Goal: Obtain resource: Obtain resource

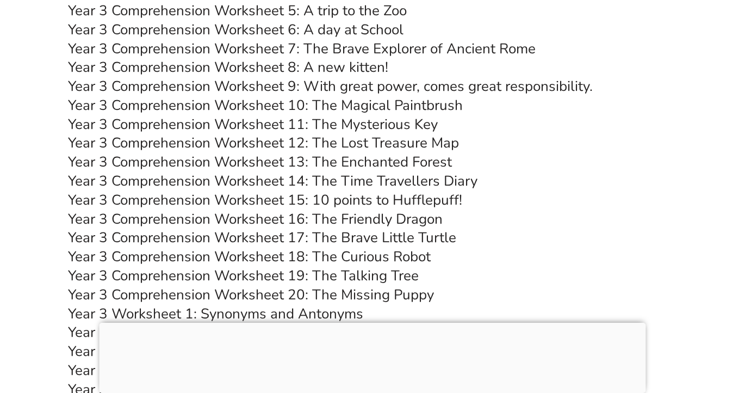
scroll to position [3801, 0]
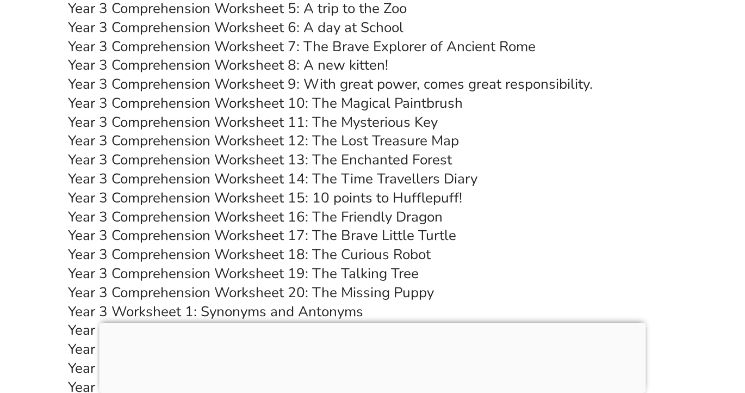
click at [378, 150] on link "Year 3 Comprehension Worksheet 12: The Lost Treasure Map" at bounding box center [263, 140] width 391 height 19
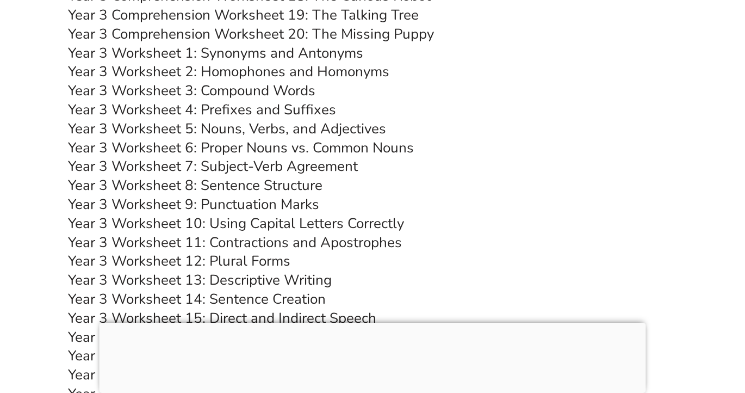
scroll to position [4059, 0]
click at [245, 194] on link "Year 3 Worksheet 8: Sentence Structure" at bounding box center [195, 184] width 255 height 19
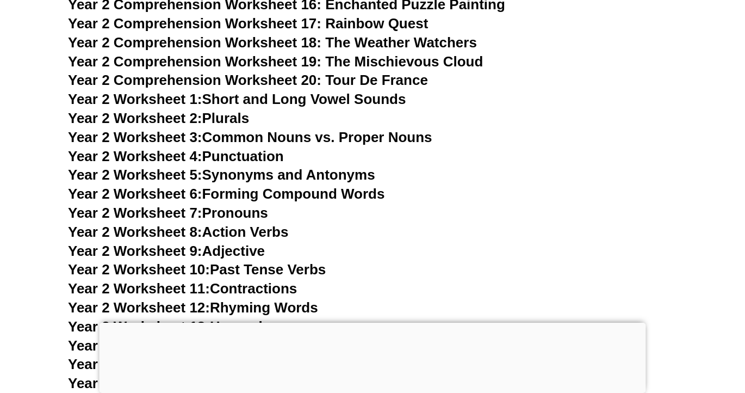
scroll to position [3054, 0]
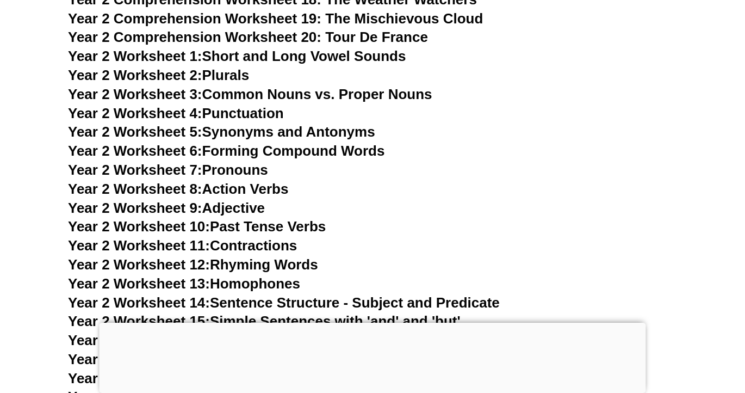
click at [262, 121] on link "Year 2 Worksheet 4: Punctuation" at bounding box center [176, 113] width 216 height 16
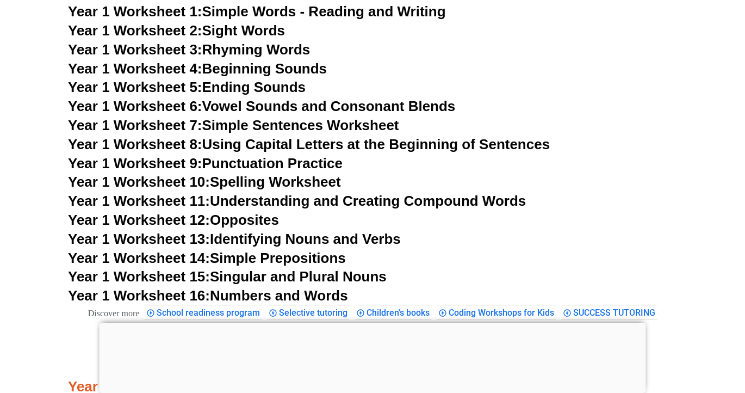
scroll to position [1939, 0]
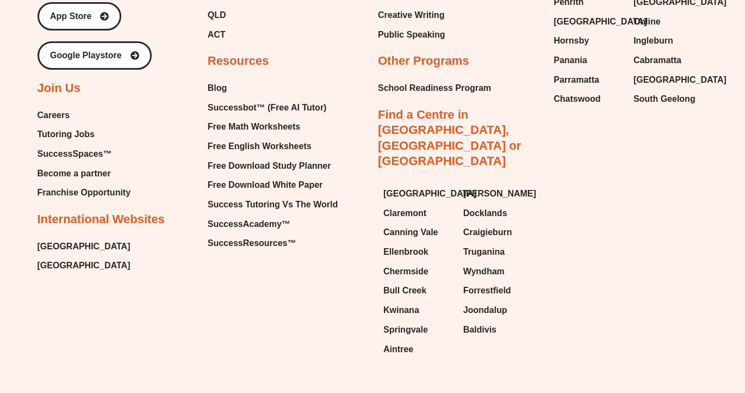
scroll to position [4657, 0]
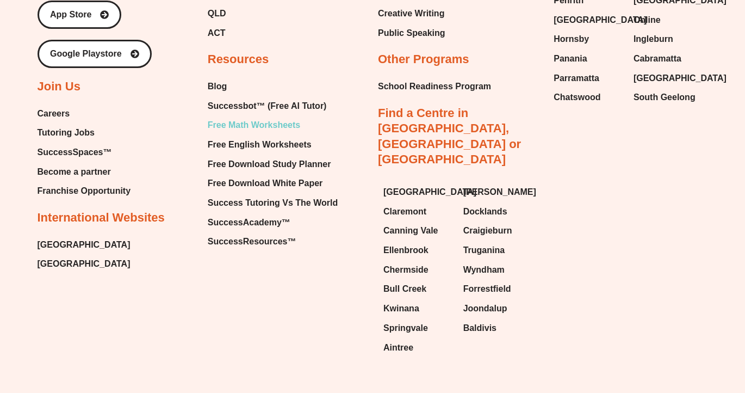
click at [274, 120] on span "Free Math Worksheets" at bounding box center [254, 125] width 92 height 16
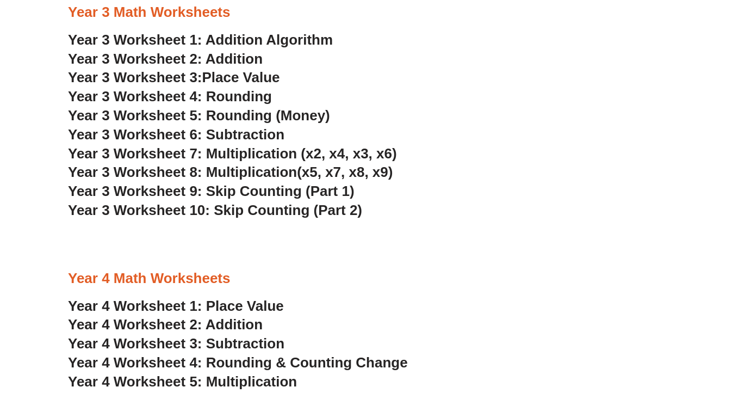
scroll to position [1381, 0]
click at [310, 153] on span "Year 3 Worksheet 7: Multiplication (x2, x4, x3, x6)" at bounding box center [232, 153] width 329 height 16
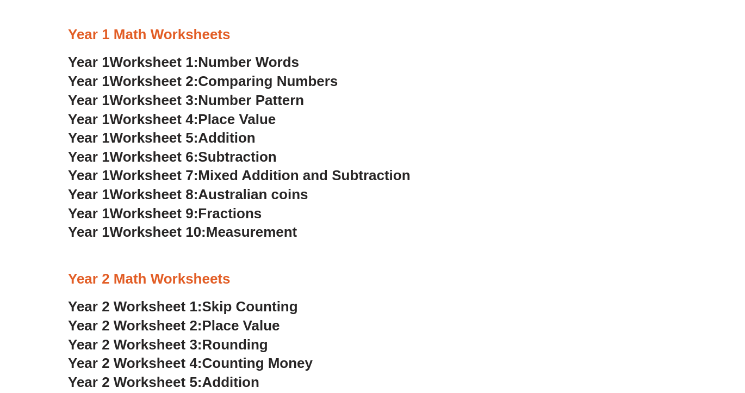
scroll to position [886, 0]
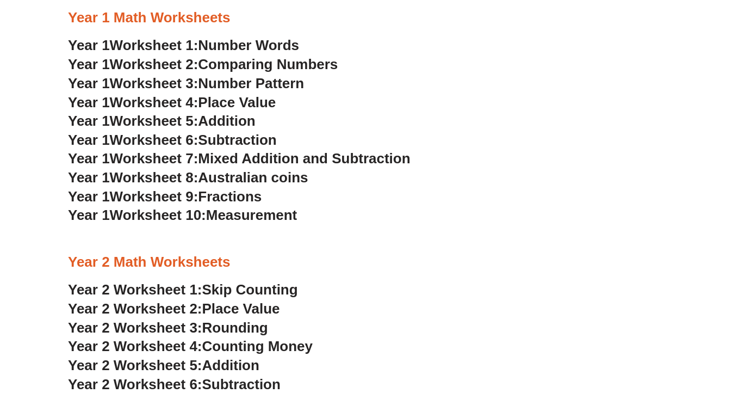
click at [246, 116] on span "Addition" at bounding box center [226, 121] width 57 height 16
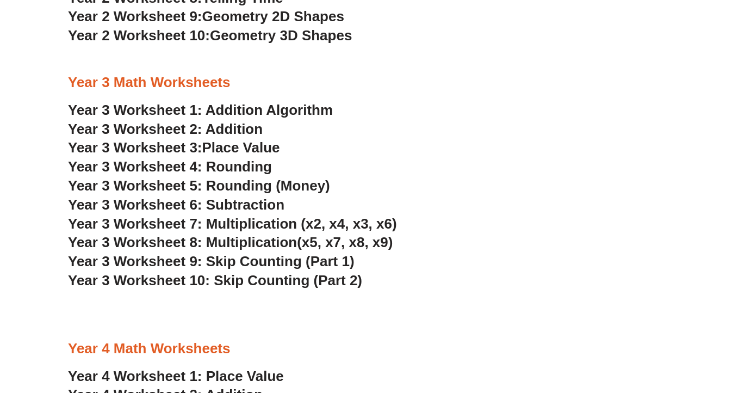
scroll to position [1285, 0]
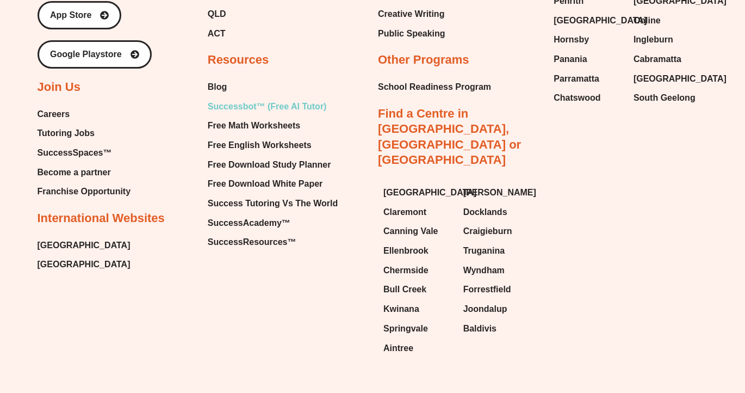
scroll to position [4657, 0]
click at [267, 142] on span "Free English Worksheets" at bounding box center [260, 145] width 104 height 16
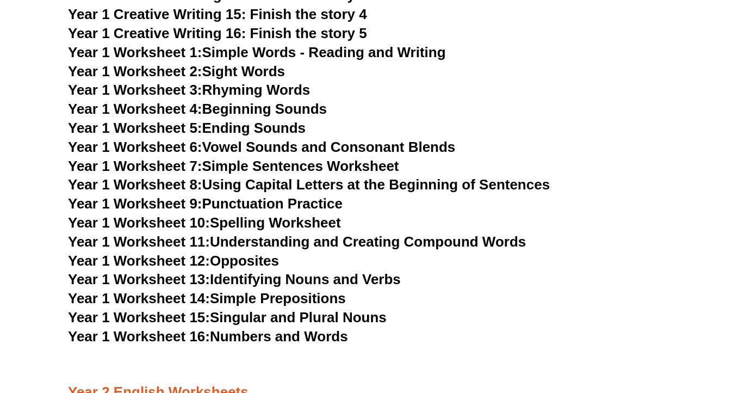
scroll to position [1881, 0]
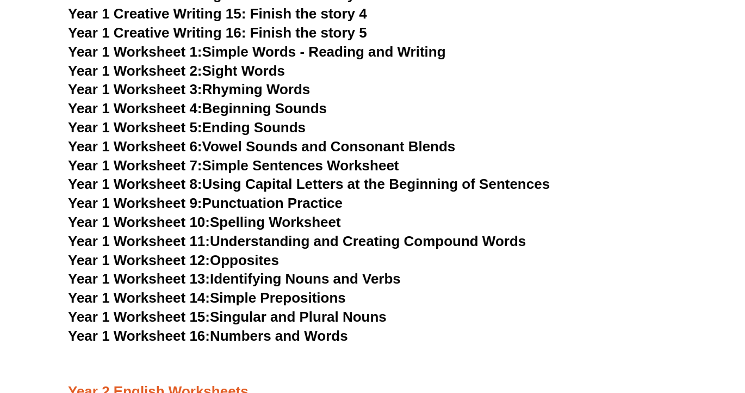
click at [266, 276] on link "Year 1 Worksheet 13: Identifying Nouns and Verbs" at bounding box center [234, 278] width 333 height 16
click at [256, 70] on link "Year 1 Worksheet 2: Sight Words" at bounding box center [176, 71] width 217 height 16
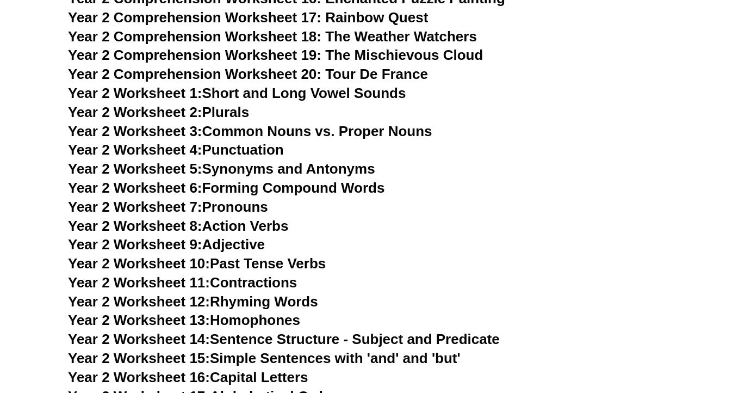
scroll to position [2586, 0]
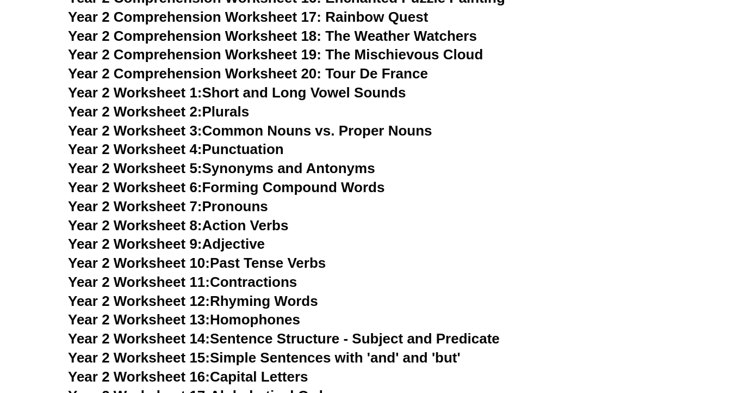
click at [238, 205] on link "Year 2 Worksheet 7: Pronouns" at bounding box center [168, 206] width 200 height 16
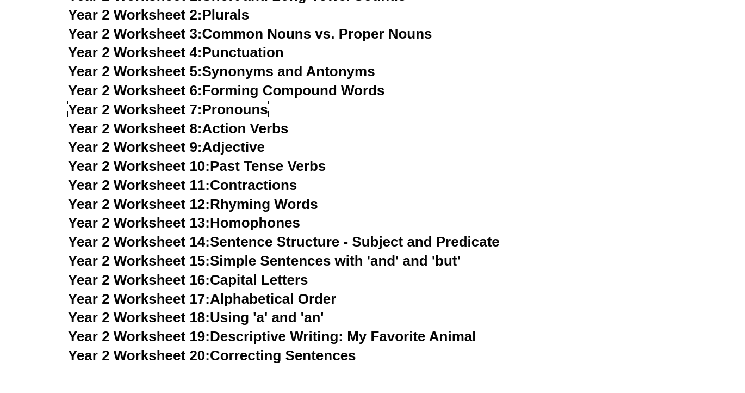
scroll to position [2683, 0]
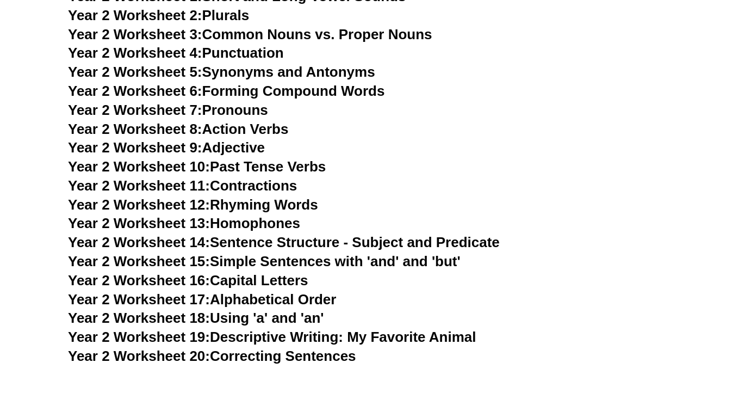
click at [330, 363] on link "Year 2 Worksheet 20: Correcting Sentences" at bounding box center [212, 356] width 288 height 16
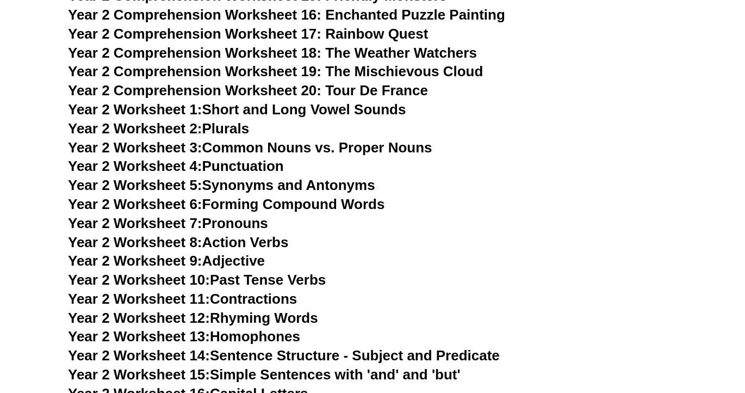
scroll to position [2571, 0]
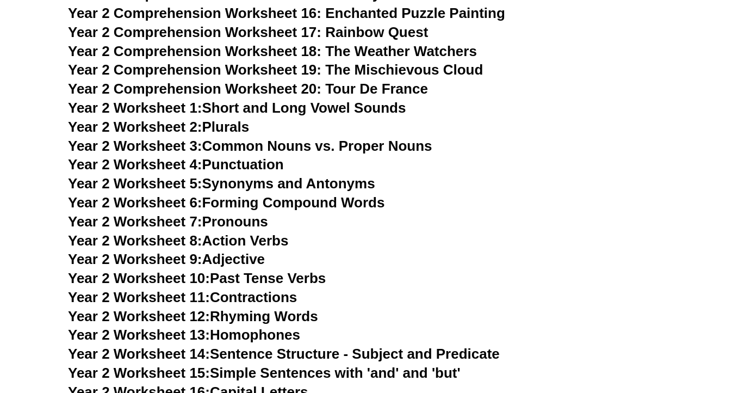
click at [257, 256] on link "Year 2 Worksheet 9: Adjective" at bounding box center [166, 259] width 197 height 16
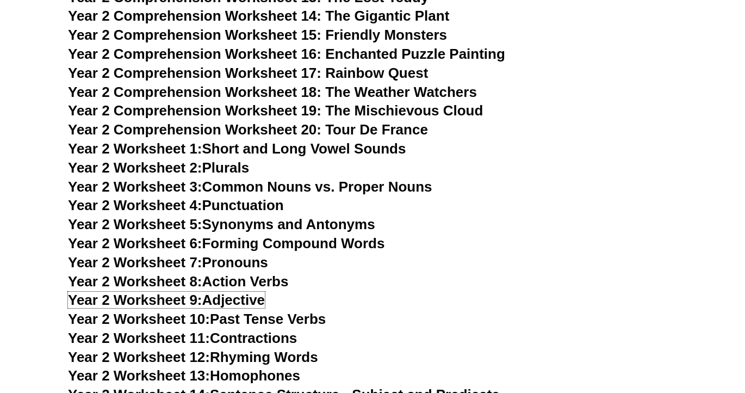
scroll to position [2531, 0]
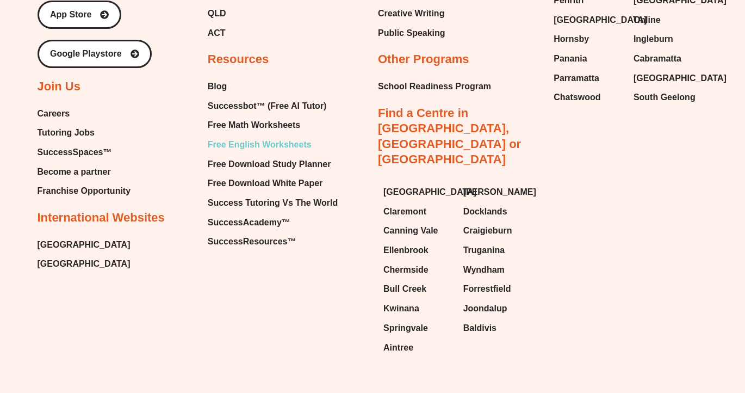
scroll to position [4657, 0]
click at [269, 127] on span "Free Math Worksheets" at bounding box center [254, 125] width 92 height 16
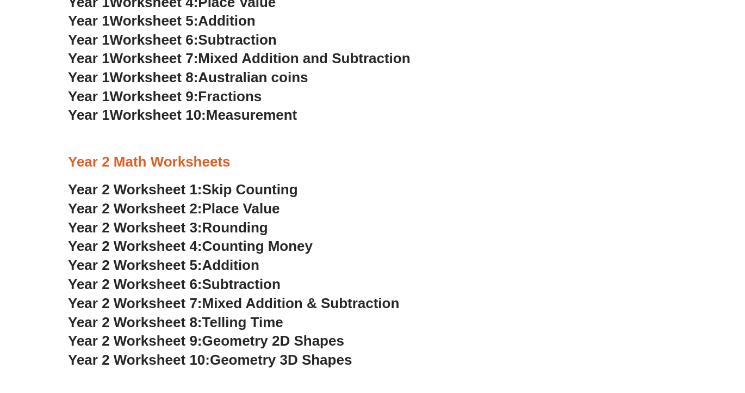
scroll to position [987, 0]
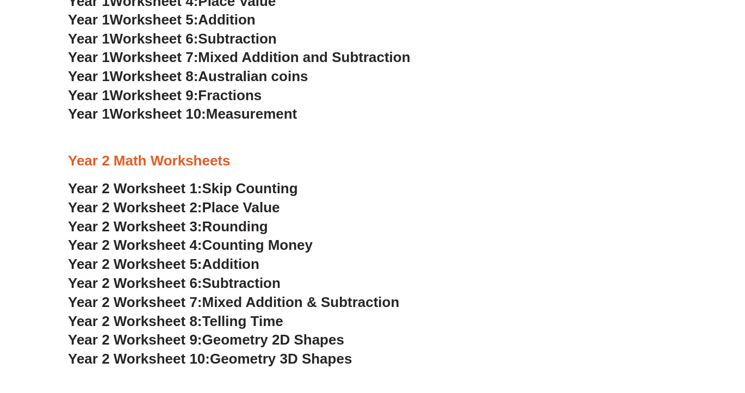
click at [281, 243] on span "Counting Money" at bounding box center [257, 245] width 111 height 16
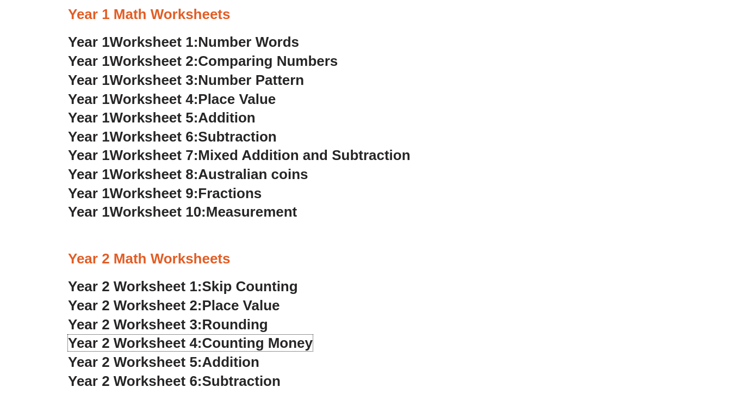
scroll to position [880, 0]
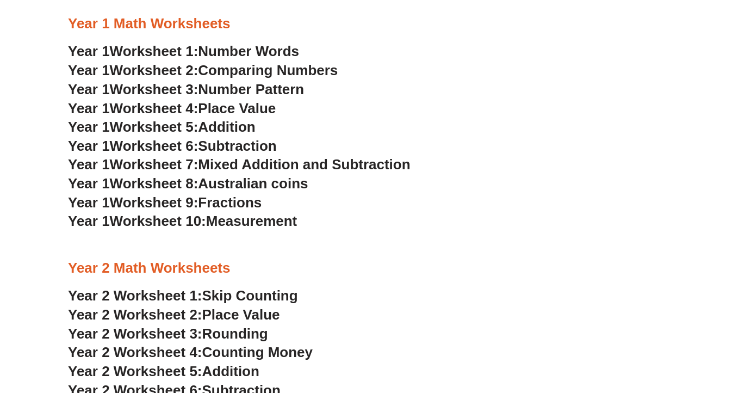
click at [256, 148] on span "Subtraction" at bounding box center [237, 146] width 78 height 16
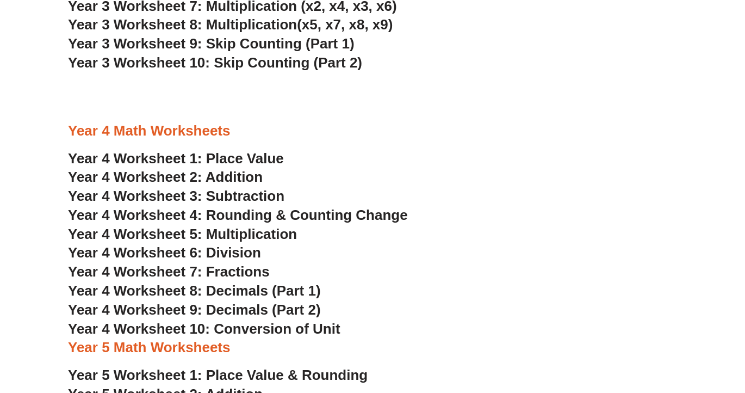
scroll to position [1532, 0]
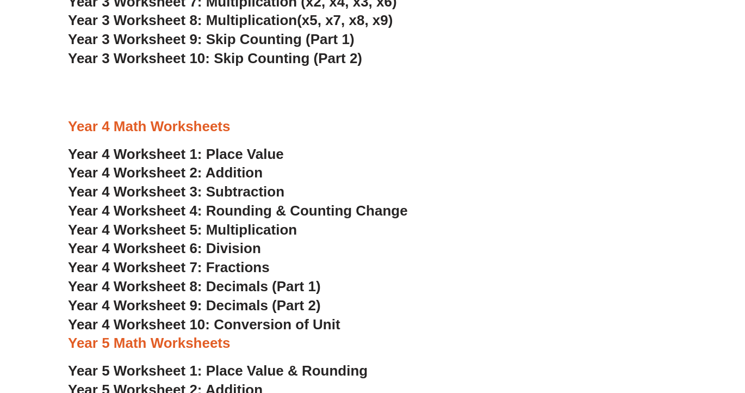
click at [287, 211] on span "Year 4 Worksheet 4: Rounding & Counting Change" at bounding box center [238, 210] width 340 height 16
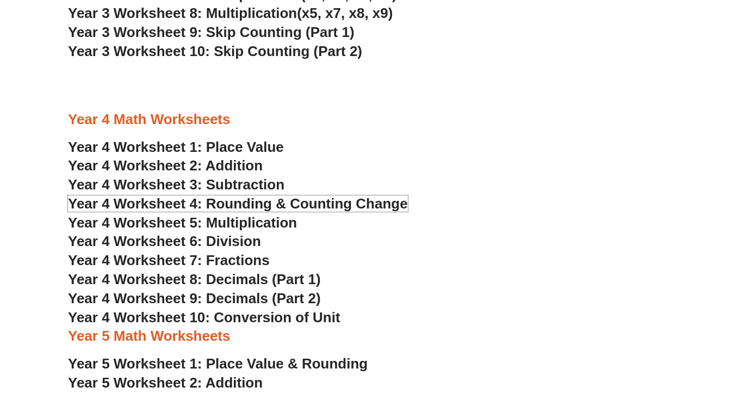
scroll to position [1542, 0]
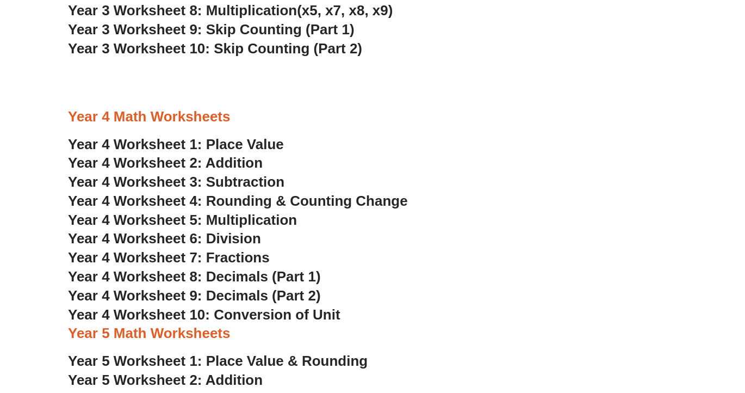
click at [242, 146] on span "Year 4 Worksheet 1: Place Value" at bounding box center [176, 144] width 216 height 16
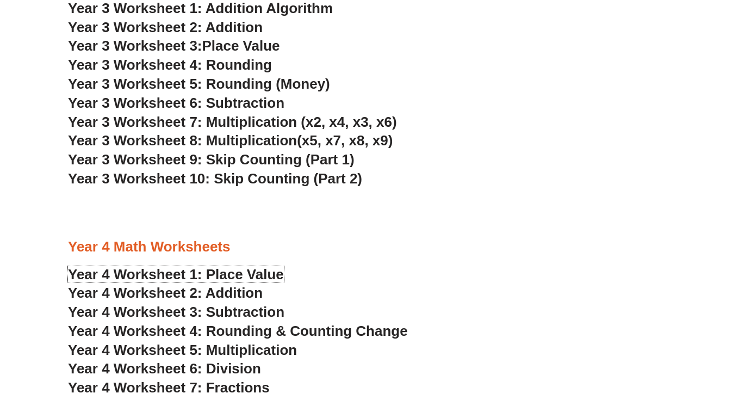
scroll to position [1413, 0]
click at [268, 160] on span "Year 3 Worksheet 9: Skip Counting (Part 1)" at bounding box center [211, 159] width 287 height 16
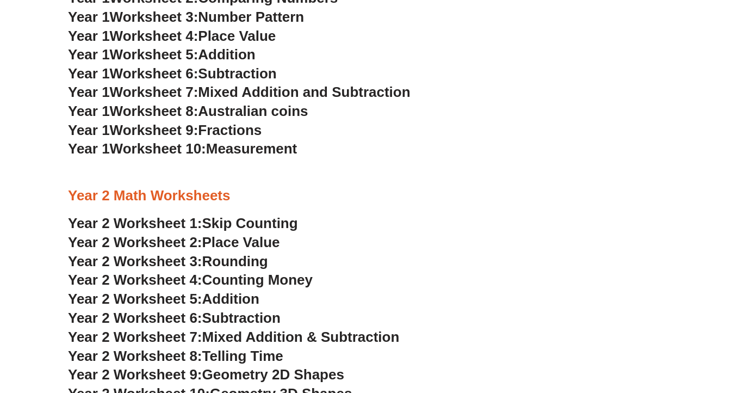
scroll to position [1036, 0]
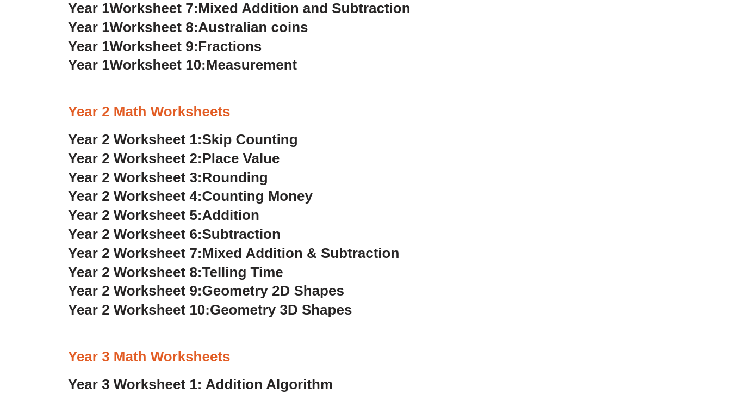
click at [262, 256] on span "Mixed Addition & Subtraction" at bounding box center [300, 253] width 197 height 16
click at [256, 196] on span "Counting Money" at bounding box center [257, 196] width 111 height 16
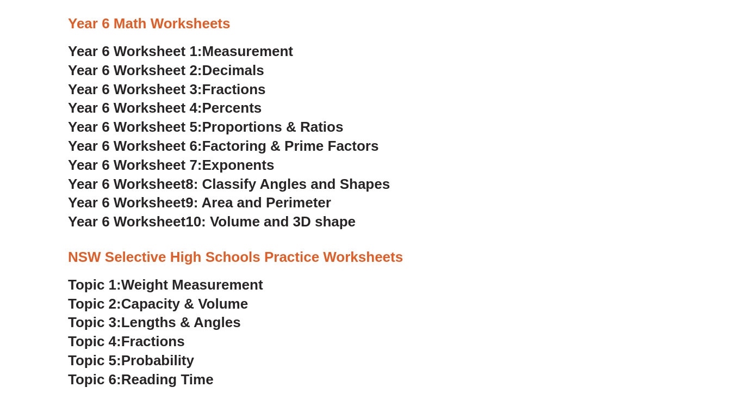
scroll to position [2095, 0]
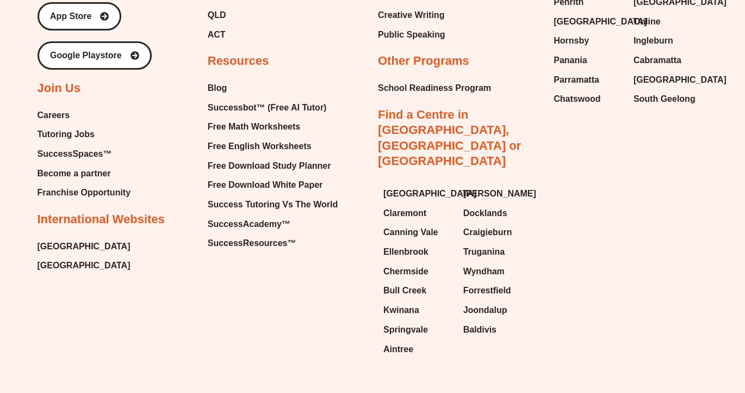
scroll to position [4657, 0]
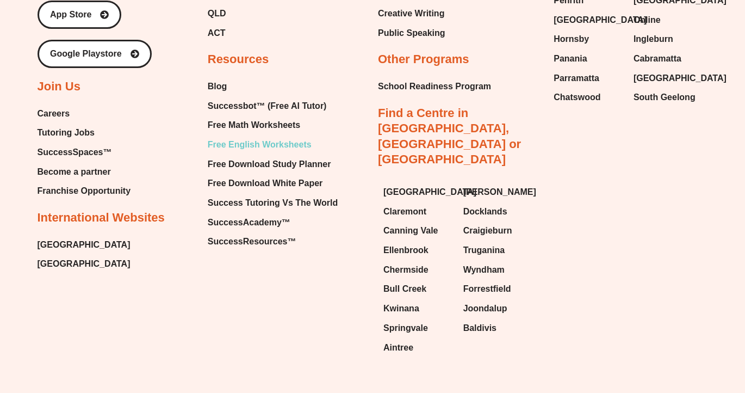
click at [252, 145] on span "Free English Worksheets" at bounding box center [260, 145] width 104 height 16
click at [282, 128] on span "Free Math Worksheets" at bounding box center [254, 125] width 92 height 16
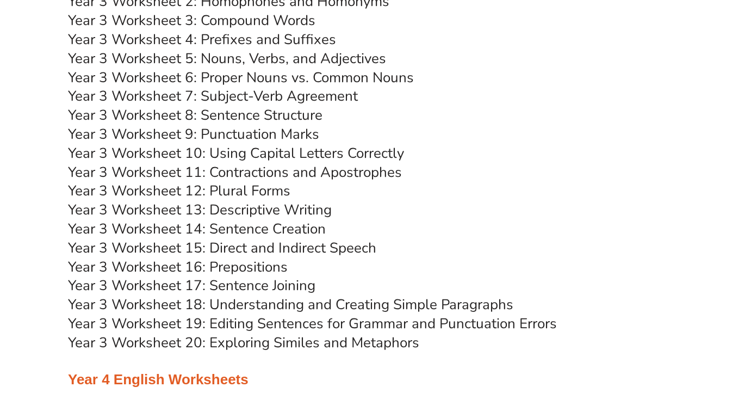
scroll to position [3527, 0]
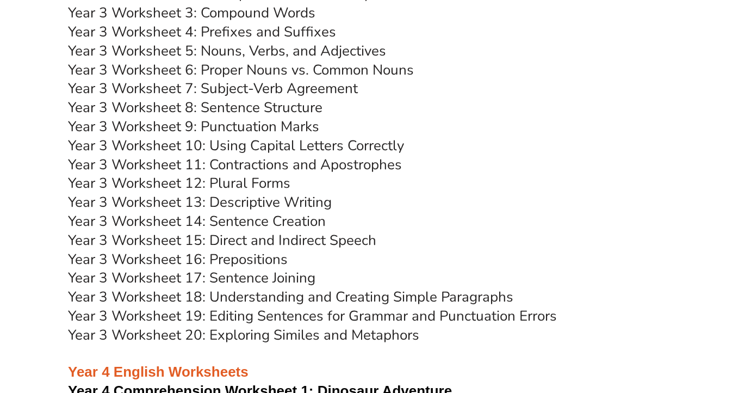
click at [272, 333] on link "Year 3 Worksheet 20: Exploring Similes and Metaphors" at bounding box center [243, 334] width 351 height 19
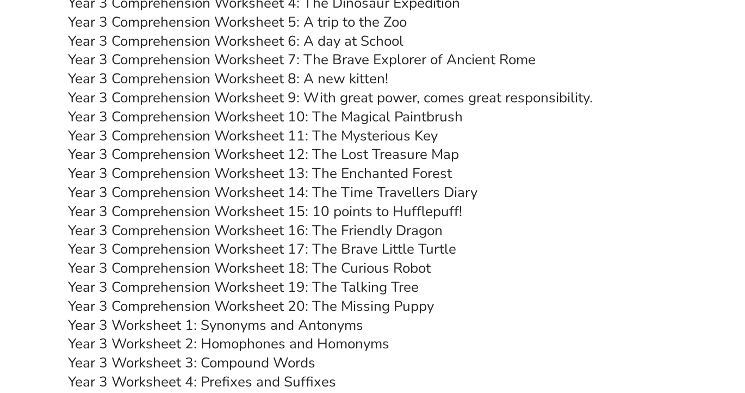
scroll to position [3176, 0]
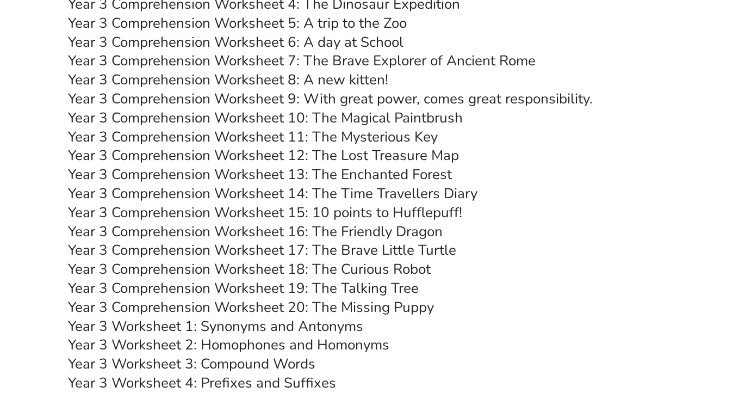
click at [375, 251] on link "Year 3 Comprehension Worksheet 17: The Brave Little Turtle" at bounding box center [262, 249] width 388 height 19
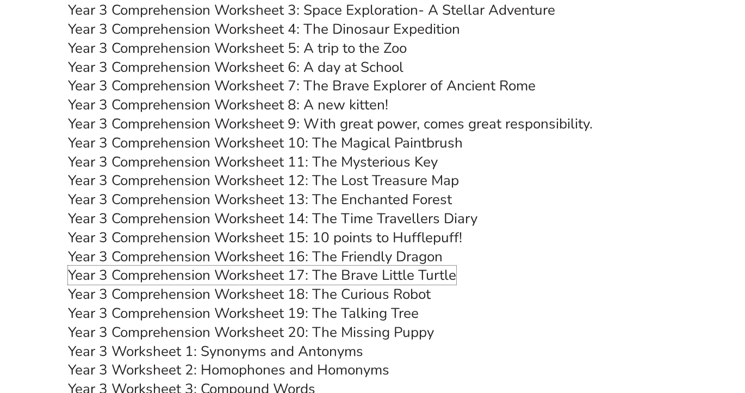
scroll to position [3151, 0]
click at [270, 160] on link "Year 3 Comprehension Worksheet 11: The Mysterious Key" at bounding box center [253, 162] width 370 height 19
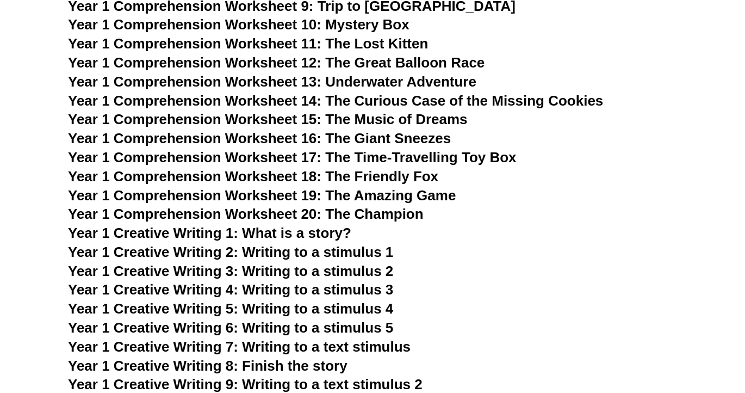
scroll to position [1348, 0]
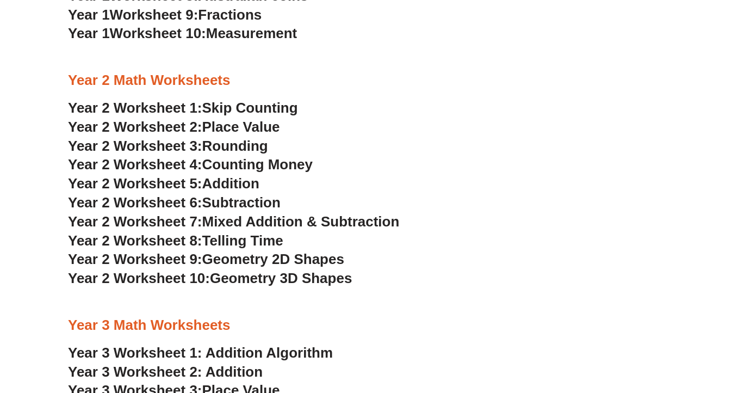
scroll to position [1069, 0]
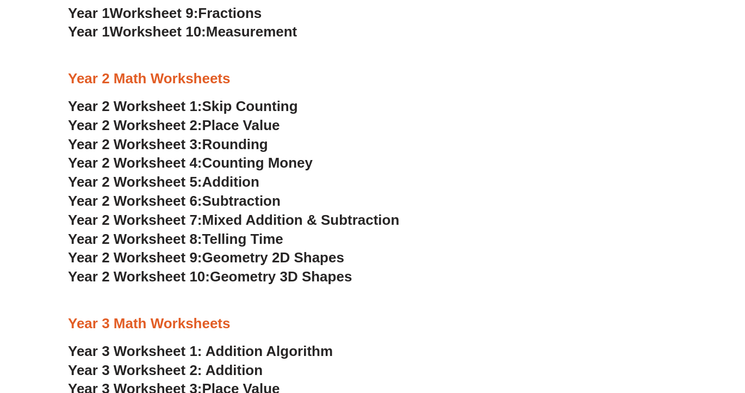
click at [326, 254] on span "Geometry 2D Shapes" at bounding box center [273, 257] width 142 height 16
click at [248, 143] on span "Rounding" at bounding box center [235, 144] width 66 height 16
click at [259, 110] on span "Skip Counting" at bounding box center [250, 106] width 96 height 16
click at [281, 225] on span "Mixed Addition & Subtraction" at bounding box center [300, 220] width 197 height 16
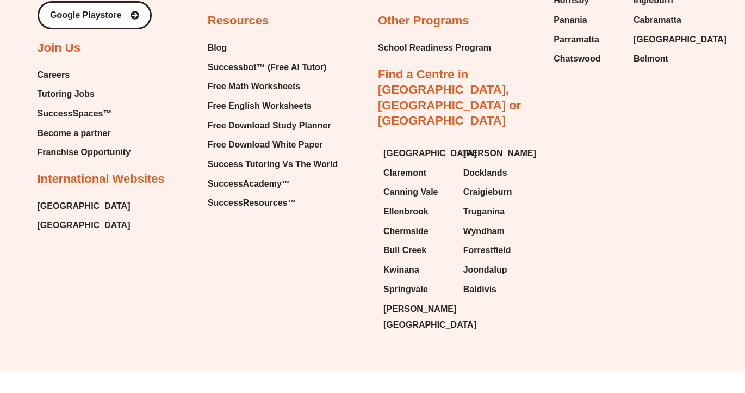
scroll to position [4696, 0]
click at [252, 84] on span "Free Math Worksheets" at bounding box center [254, 86] width 92 height 16
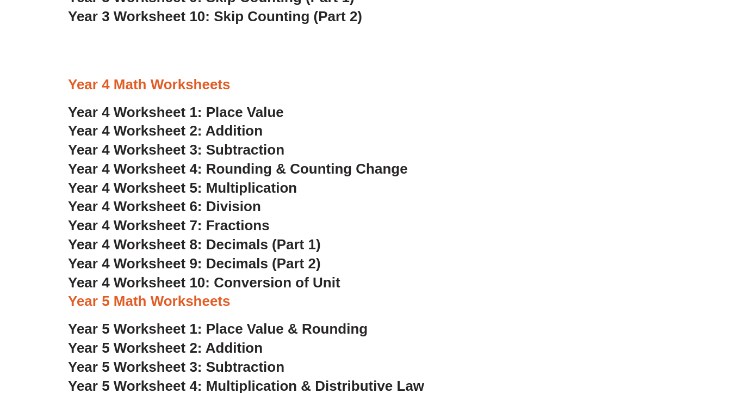
scroll to position [1574, 0]
click at [236, 112] on span "Year 4 Worksheet 1: Place Value" at bounding box center [176, 112] width 216 height 16
click at [269, 171] on span "Year 4 Worksheet 4: Rounding & Counting Change" at bounding box center [238, 169] width 340 height 16
